Goal: Navigation & Orientation: Find specific page/section

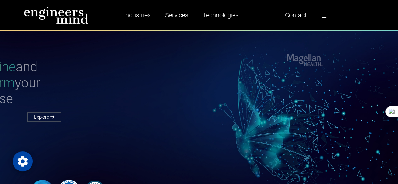
click at [329, 14] on label at bounding box center [327, 15] width 11 height 8
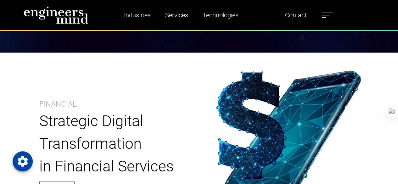
scroll to position [181, 0]
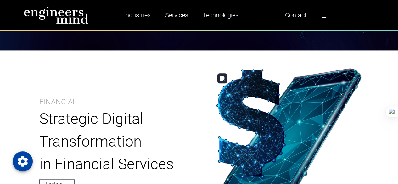
click at [230, 70] on img at bounding box center [286, 142] width 149 height 148
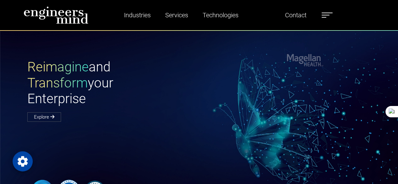
click at [333, 17] on label at bounding box center [327, 15] width 11 height 8
